Goal: Find specific page/section: Find specific page/section

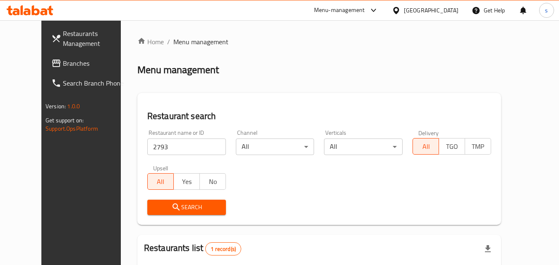
click at [446, 14] on div "Qatar" at bounding box center [431, 10] width 55 height 9
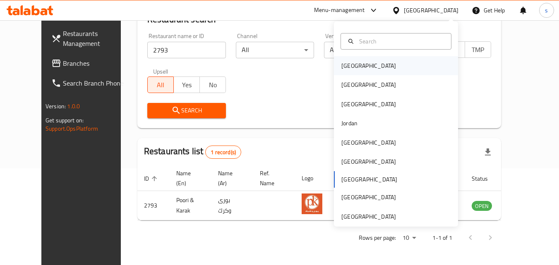
click at [352, 70] on div "[GEOGRAPHIC_DATA]" at bounding box center [369, 65] width 68 height 19
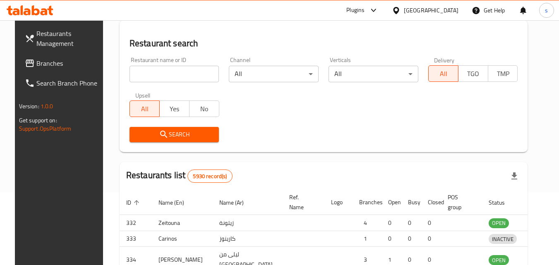
scroll to position [97, 0]
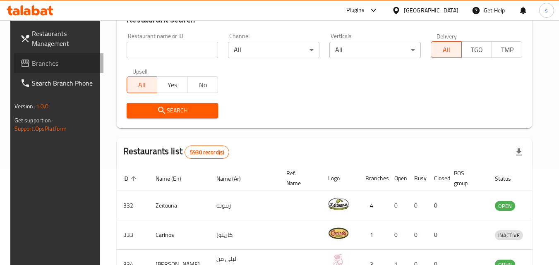
click at [54, 66] on span "Branches" at bounding box center [64, 63] width 65 height 10
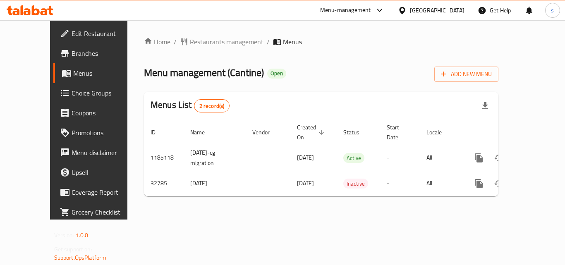
click at [188, 49] on div "Home / Restaurants management / Menus Menu management ( Cantine ) Open Add New …" at bounding box center [321, 120] width 355 height 166
click at [190, 40] on span "Restaurants management" at bounding box center [227, 42] width 74 height 10
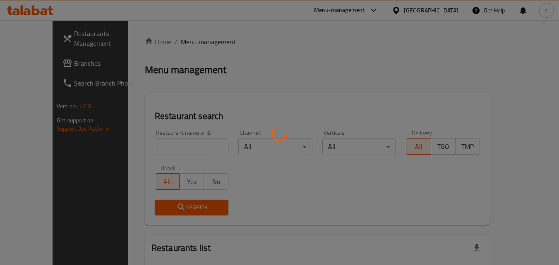
click at [155, 149] on div at bounding box center [279, 132] width 559 height 265
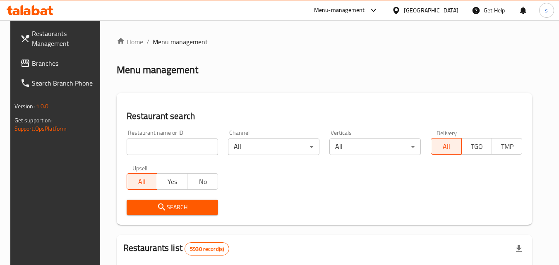
click at [137, 142] on input "search" at bounding box center [172, 147] width 91 height 17
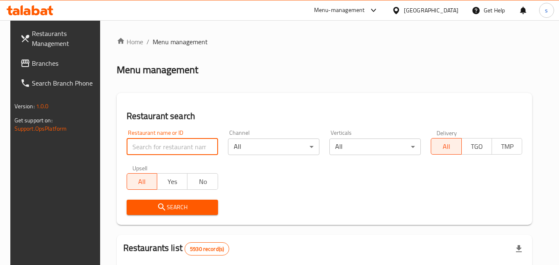
paste input "16829"
type input "16829"
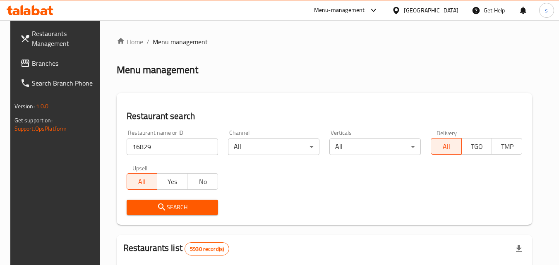
click at [158, 204] on icon "submit" at bounding box center [161, 207] width 7 height 7
